Goal: Use online tool/utility: Utilize a website feature to perform a specific function

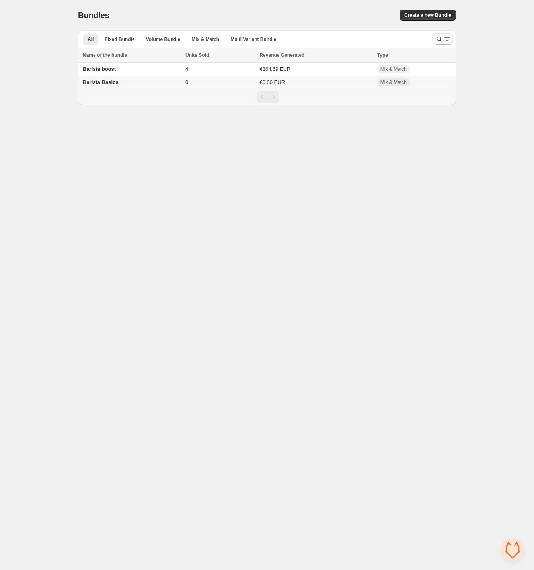
click at [115, 84] on span "Barista Basics" at bounding box center [101, 82] width 36 height 6
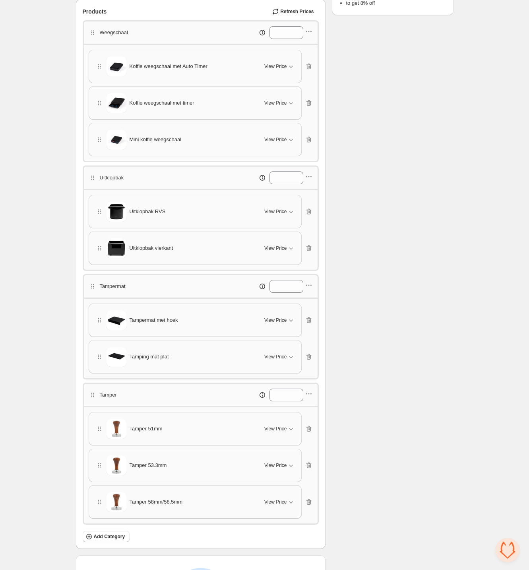
scroll to position [43, 0]
